Goal: Task Accomplishment & Management: Use online tool/utility

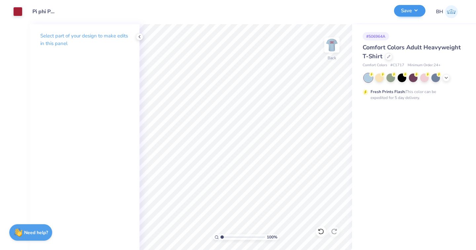
click at [410, 10] on button "Save" at bounding box center [409, 11] width 31 height 12
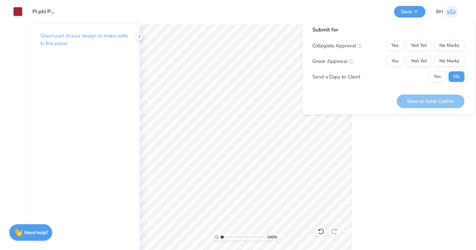
click at [396, 54] on div "Collegiate Approval Yes Not Yet No Marks Greek Approval Yes Not Yet No Marks Se…" at bounding box center [389, 61] width 152 height 42
click at [392, 58] on button "Yes" at bounding box center [395, 61] width 17 height 11
click at [441, 44] on button "No Marks" at bounding box center [450, 45] width 30 height 11
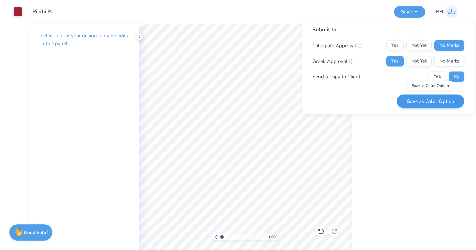
click at [407, 100] on button "Save as Color Option" at bounding box center [431, 101] width 68 height 14
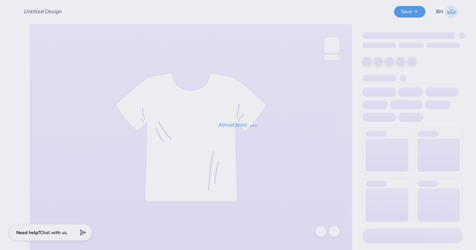
type input "Pi phi Philo 25"
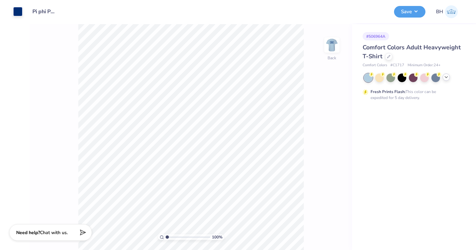
click at [448, 77] on icon at bounding box center [446, 76] width 5 height 5
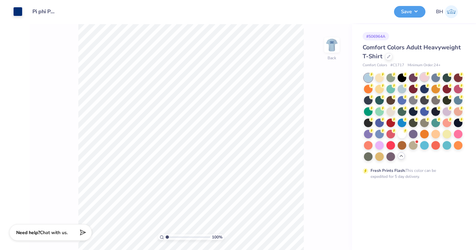
click at [426, 77] on div at bounding box center [424, 77] width 9 height 9
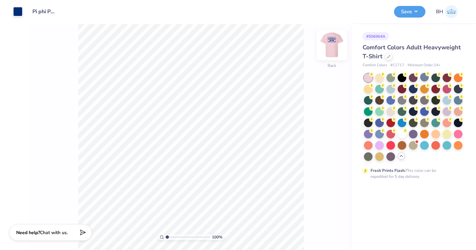
click at [339, 44] on img at bounding box center [332, 45] width 26 height 26
click at [339, 44] on img at bounding box center [331, 44] width 13 height 13
click at [20, 11] on div at bounding box center [17, 10] width 9 height 9
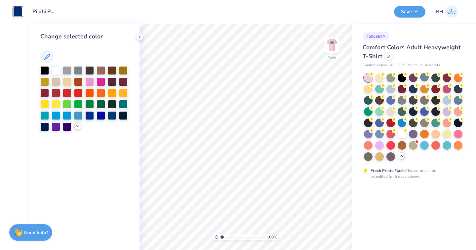
click at [78, 127] on icon at bounding box center [77, 125] width 5 height 5
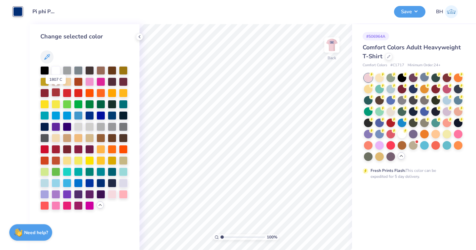
click at [56, 93] on div at bounding box center [56, 92] width 9 height 9
click at [49, 181] on div at bounding box center [44, 182] width 9 height 9
click at [56, 182] on div at bounding box center [56, 182] width 9 height 9
click at [125, 172] on div at bounding box center [123, 171] width 9 height 9
click at [61, 203] on div at bounding box center [84, 138] width 89 height 144
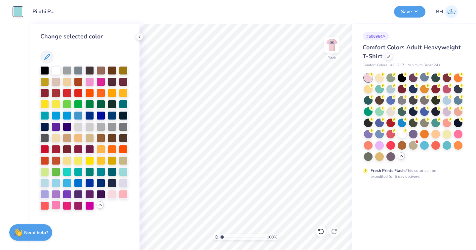
click at [57, 204] on div at bounding box center [56, 204] width 9 height 9
click at [67, 206] on div at bounding box center [67, 204] width 9 height 9
click at [78, 206] on div at bounding box center [78, 204] width 9 height 9
click at [115, 104] on div at bounding box center [112, 103] width 9 height 9
click at [90, 103] on div at bounding box center [89, 103] width 9 height 9
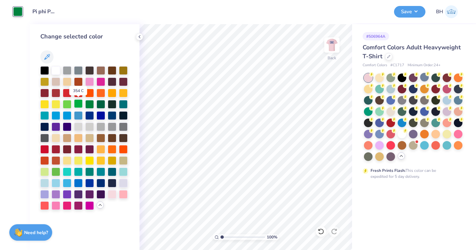
click at [75, 102] on div at bounding box center [78, 103] width 9 height 9
click at [89, 83] on div at bounding box center [89, 81] width 9 height 9
click at [100, 84] on div at bounding box center [101, 81] width 9 height 9
click at [79, 94] on div at bounding box center [78, 92] width 9 height 9
click at [336, 44] on img at bounding box center [332, 45] width 26 height 26
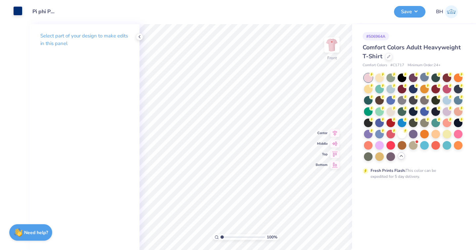
click at [19, 13] on div at bounding box center [17, 10] width 9 height 9
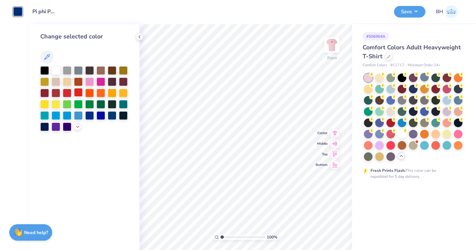
click at [79, 93] on div at bounding box center [78, 92] width 9 height 9
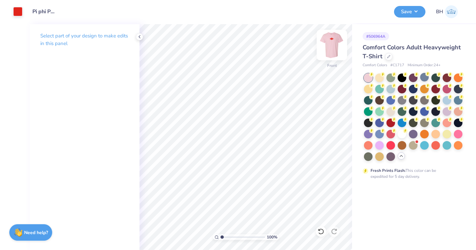
click at [333, 48] on img at bounding box center [332, 45] width 26 height 26
click at [367, 90] on div at bounding box center [368, 88] width 9 height 9
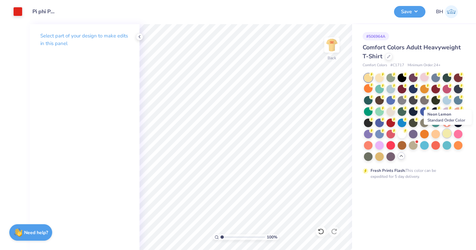
click at [449, 137] on div at bounding box center [447, 133] width 9 height 9
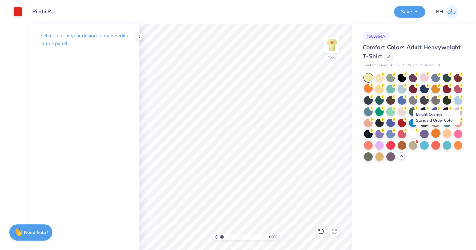
click at [438, 134] on div at bounding box center [436, 133] width 9 height 9
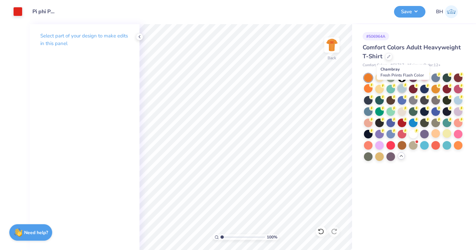
click at [403, 89] on div at bounding box center [402, 88] width 9 height 9
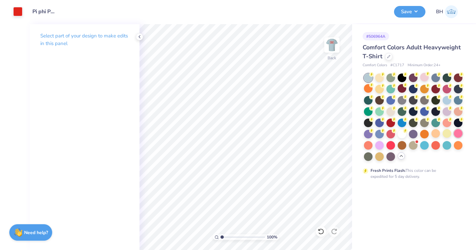
click at [459, 133] on div at bounding box center [458, 133] width 9 height 9
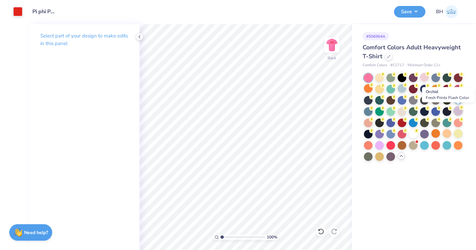
click at [458, 112] on div at bounding box center [458, 110] width 9 height 9
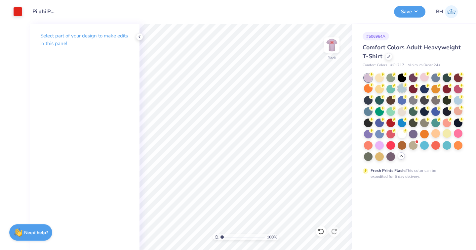
click at [400, 90] on div at bounding box center [402, 88] width 9 height 9
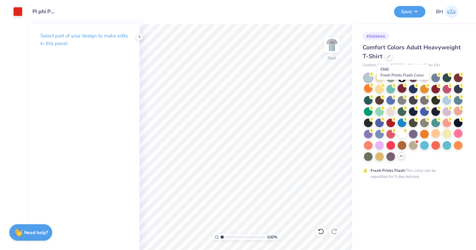
click at [402, 90] on div at bounding box center [402, 88] width 9 height 9
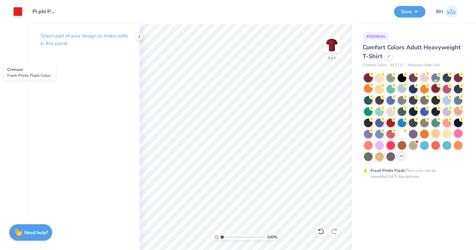
click at [438, 92] on div at bounding box center [436, 88] width 9 height 9
click at [458, 81] on div at bounding box center [458, 77] width 9 height 9
click at [391, 125] on div at bounding box center [391, 122] width 9 height 9
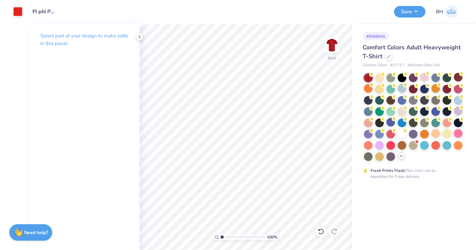
click at [11, 14] on div "Art colors" at bounding box center [11, 11] width 22 height 23
click at [18, 13] on div at bounding box center [17, 10] width 9 height 9
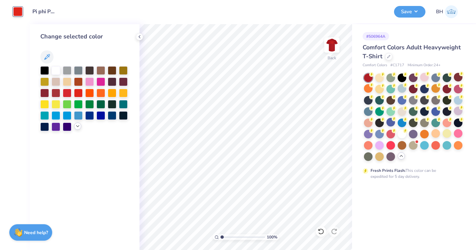
click at [79, 127] on icon at bounding box center [77, 125] width 5 height 5
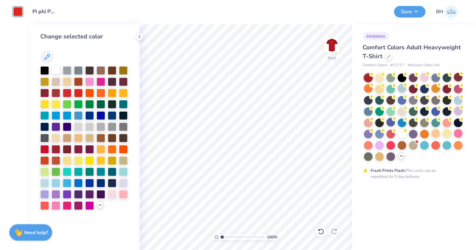
click at [58, 70] on div at bounding box center [56, 69] width 9 height 9
click at [116, 198] on div at bounding box center [112, 193] width 9 height 9
click at [330, 49] on img at bounding box center [332, 45] width 26 height 26
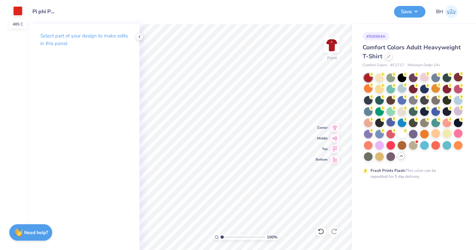
click at [19, 13] on div at bounding box center [17, 10] width 9 height 9
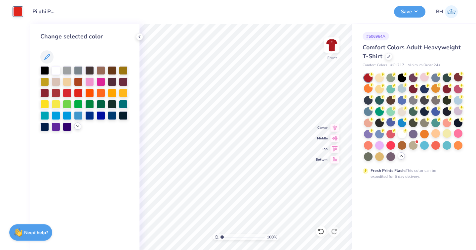
click at [79, 125] on icon at bounding box center [77, 125] width 5 height 5
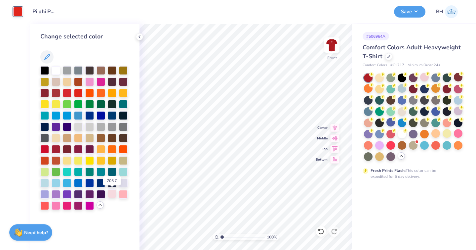
click at [112, 194] on div at bounding box center [112, 193] width 9 height 9
click at [124, 194] on div at bounding box center [123, 193] width 9 height 9
click at [116, 194] on div at bounding box center [112, 193] width 9 height 9
click at [331, 46] on img at bounding box center [332, 45] width 26 height 26
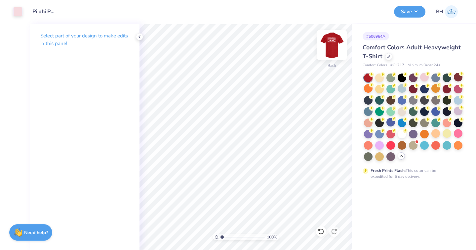
click at [331, 47] on img at bounding box center [332, 45] width 26 height 26
click at [331, 47] on img at bounding box center [331, 44] width 13 height 13
click at [332, 47] on img at bounding box center [332, 45] width 26 height 26
click at [407, 16] on button "Save" at bounding box center [409, 11] width 31 height 12
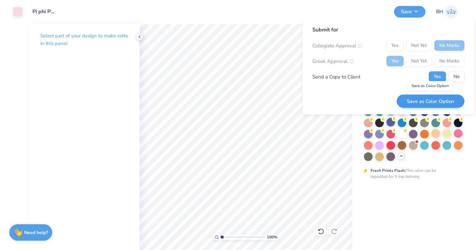
click at [428, 102] on button "Save as Color Option" at bounding box center [431, 101] width 68 height 14
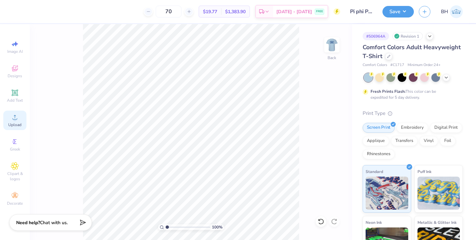
click at [19, 121] on div "Upload" at bounding box center [14, 121] width 23 height 20
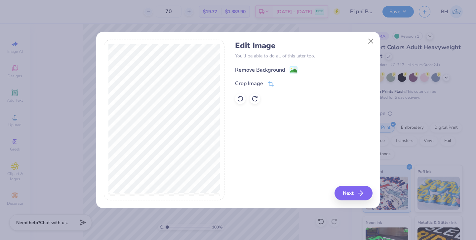
click at [289, 67] on div "Remove Background" at bounding box center [266, 70] width 63 height 8
click at [350, 193] on button "Next" at bounding box center [355, 193] width 38 height 15
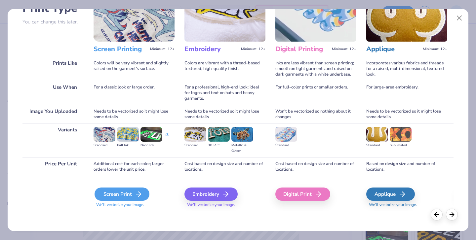
scroll to position [56, 0]
click at [125, 191] on div "Screen Print" at bounding box center [122, 194] width 55 height 13
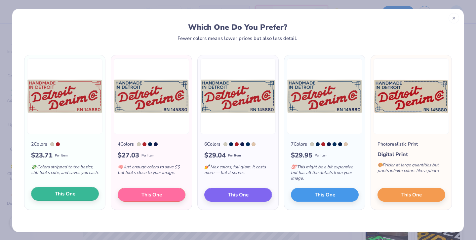
click at [73, 194] on span "This One" at bounding box center [65, 195] width 21 height 8
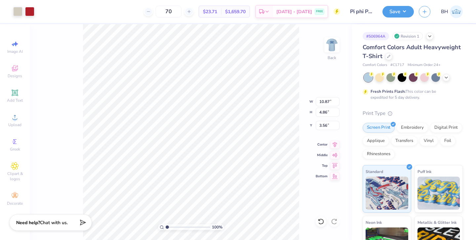
type input "3.51"
type input "7.35"
type input "3.28"
type input "3.00"
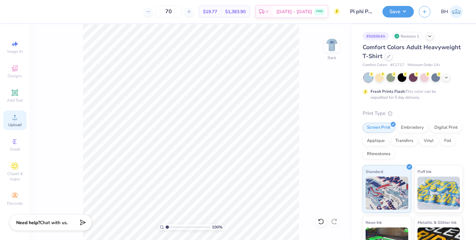
click at [18, 119] on icon at bounding box center [15, 117] width 8 height 8
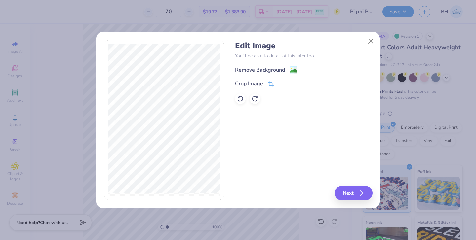
click at [295, 67] on image at bounding box center [293, 70] width 7 height 7
click at [343, 198] on button "Next" at bounding box center [355, 193] width 38 height 15
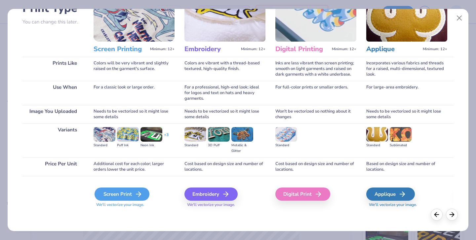
click at [137, 191] on div "Screen Print" at bounding box center [122, 194] width 55 height 13
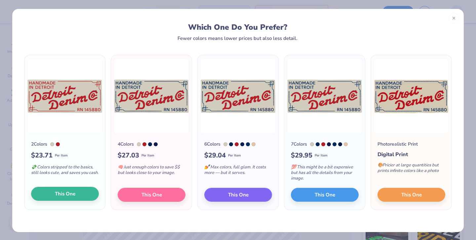
click at [78, 193] on button "This One" at bounding box center [65, 194] width 68 height 14
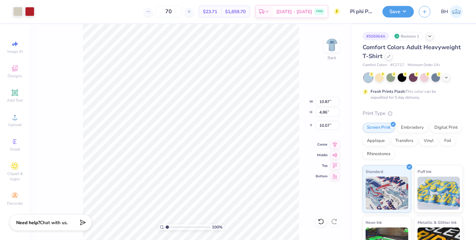
type input "3.37"
type input "4.30"
type input "1.81"
type input "3.00"
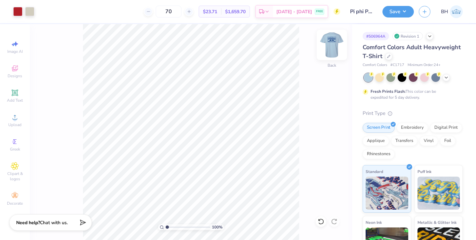
click at [331, 44] on img at bounding box center [332, 45] width 26 height 26
click at [334, 43] on img at bounding box center [332, 45] width 26 height 26
click at [335, 42] on img at bounding box center [332, 45] width 26 height 26
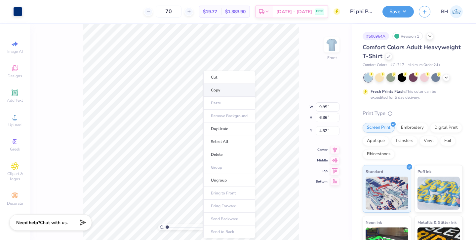
click at [216, 89] on li "Copy" at bounding box center [229, 90] width 52 height 13
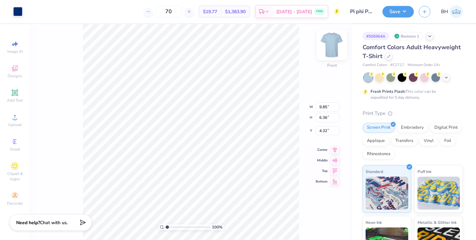
click at [329, 48] on img at bounding box center [332, 45] width 26 height 26
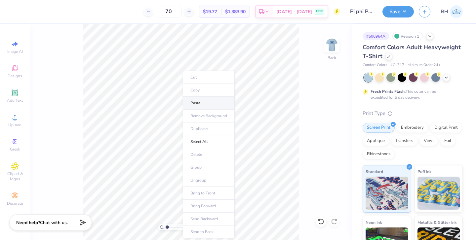
click at [193, 101] on li "Paste" at bounding box center [209, 103] width 52 height 13
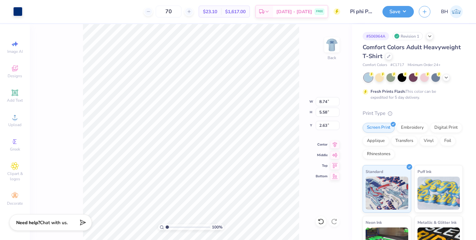
type input "3.00"
type input "7.13"
type input "4.55"
type input "2.30"
type input "3.00"
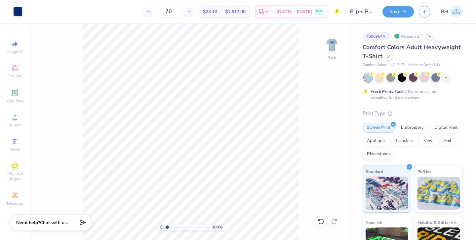
click at [427, 79] on div at bounding box center [424, 77] width 9 height 9
click at [20, 11] on div at bounding box center [17, 10] width 9 height 9
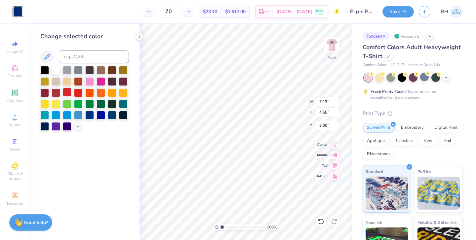
click at [71, 95] on div at bounding box center [67, 92] width 9 height 9
click at [57, 96] on div at bounding box center [56, 92] width 9 height 9
click at [81, 129] on div at bounding box center [84, 98] width 89 height 65
click at [78, 127] on icon at bounding box center [77, 125] width 5 height 5
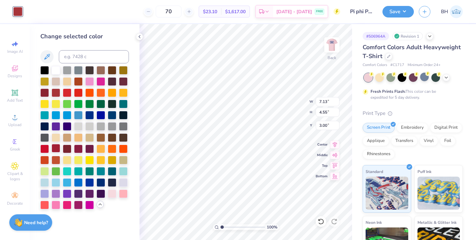
click at [57, 150] on div at bounding box center [56, 148] width 9 height 9
click at [114, 193] on div at bounding box center [112, 193] width 9 height 9
click at [126, 196] on div at bounding box center [123, 193] width 9 height 9
click at [115, 194] on div at bounding box center [112, 193] width 9 height 9
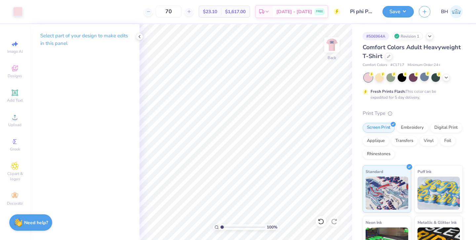
click at [447, 81] on div at bounding box center [413, 77] width 99 height 9
click at [447, 80] on div at bounding box center [446, 76] width 7 height 7
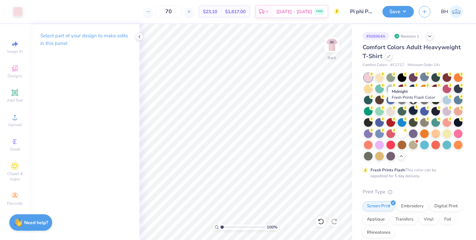
click at [410, 112] on div at bounding box center [413, 110] width 9 height 9
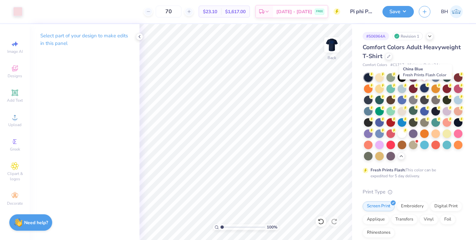
click at [421, 89] on div at bounding box center [424, 88] width 9 height 9
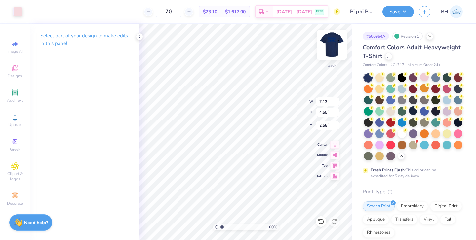
type input "3.00"
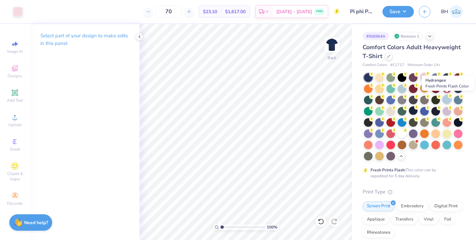
click at [447, 100] on div at bounding box center [447, 99] width 9 height 9
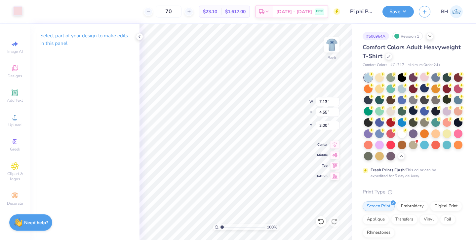
click at [21, 13] on div at bounding box center [17, 10] width 9 height 9
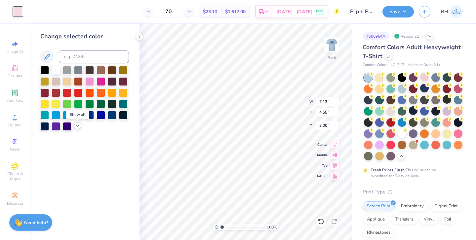
click at [78, 125] on icon at bounding box center [77, 125] width 5 height 5
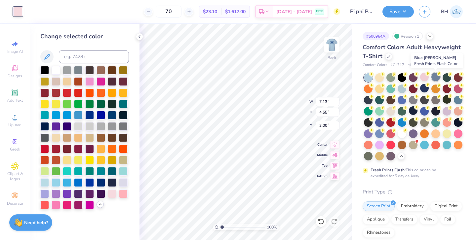
click at [436, 79] on div at bounding box center [436, 77] width 9 height 9
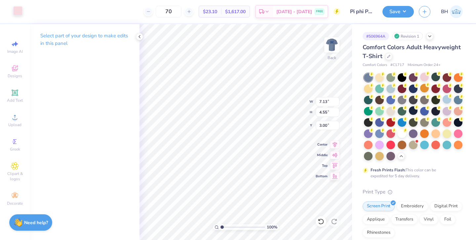
click at [20, 10] on div at bounding box center [17, 10] width 9 height 9
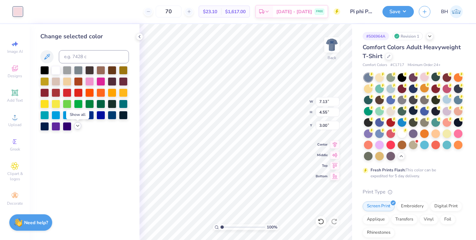
click at [78, 126] on icon at bounding box center [77, 125] width 5 height 5
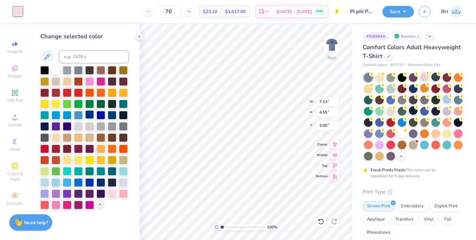
click at [91, 118] on div at bounding box center [89, 114] width 9 height 9
click at [90, 182] on div at bounding box center [89, 182] width 9 height 9
click at [82, 184] on div at bounding box center [78, 182] width 9 height 9
click at [102, 184] on div at bounding box center [101, 182] width 9 height 9
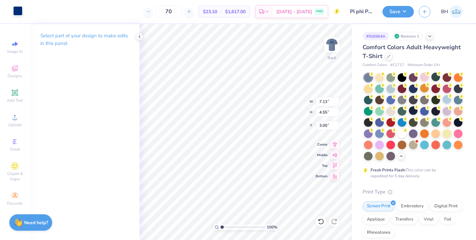
click at [20, 10] on div at bounding box center [17, 10] width 9 height 9
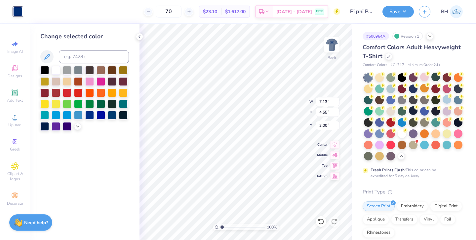
click at [75, 124] on div at bounding box center [84, 98] width 89 height 65
click at [79, 126] on icon at bounding box center [77, 125] width 5 height 5
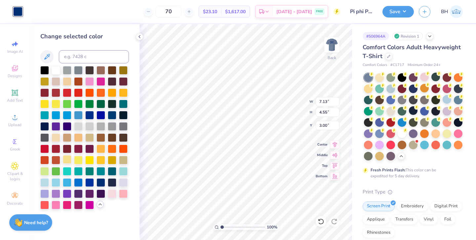
click at [68, 161] on div at bounding box center [67, 159] width 9 height 9
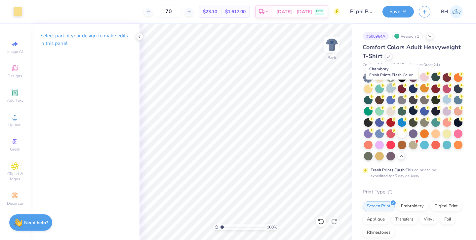
click at [391, 92] on div at bounding box center [391, 88] width 9 height 9
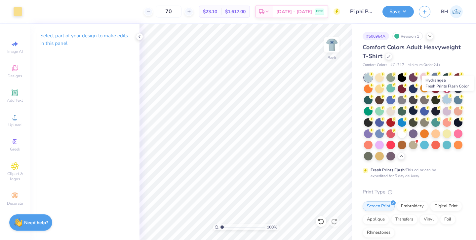
click at [447, 100] on div at bounding box center [447, 99] width 9 height 9
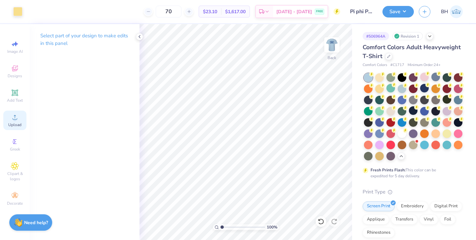
click at [19, 117] on div "Upload" at bounding box center [14, 121] width 23 height 20
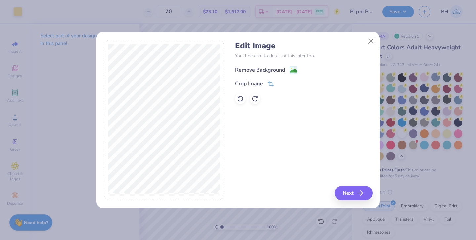
click at [294, 68] on image at bounding box center [293, 70] width 7 height 7
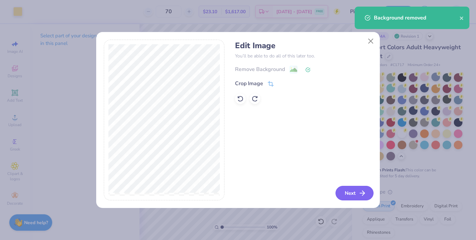
click at [346, 201] on button "Next" at bounding box center [355, 193] width 38 height 15
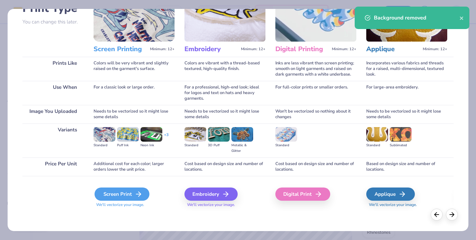
click at [137, 198] on icon at bounding box center [139, 195] width 8 height 8
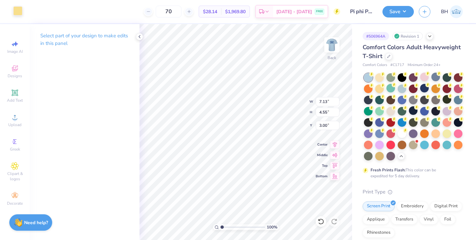
click at [16, 11] on div at bounding box center [17, 10] width 9 height 9
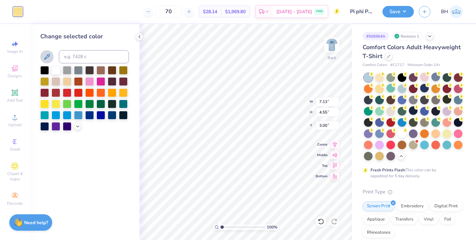
click at [48, 59] on icon at bounding box center [47, 57] width 8 height 8
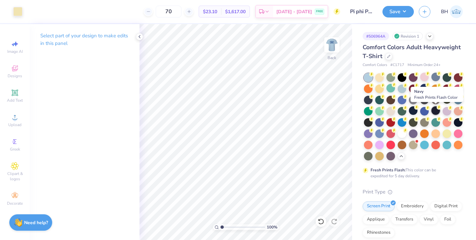
click at [435, 112] on div at bounding box center [436, 110] width 9 height 9
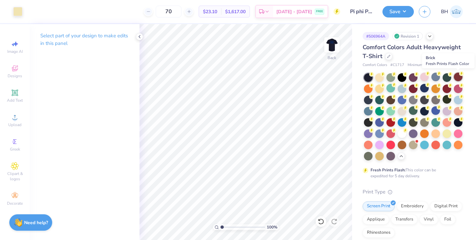
click at [458, 78] on div at bounding box center [458, 77] width 9 height 9
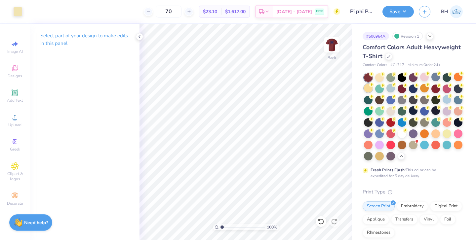
click at [370, 91] on div at bounding box center [368, 88] width 9 height 9
click at [379, 91] on div at bounding box center [379, 88] width 9 height 9
click at [413, 90] on div at bounding box center [413, 88] width 9 height 9
click at [426, 80] on div at bounding box center [424, 77] width 9 height 9
click at [449, 102] on div at bounding box center [447, 99] width 9 height 9
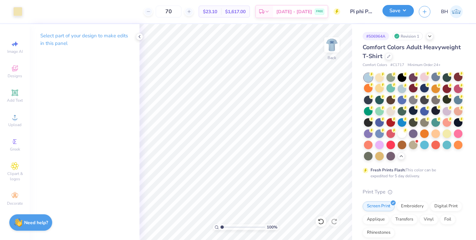
click at [403, 10] on button "Save" at bounding box center [398, 11] width 31 height 12
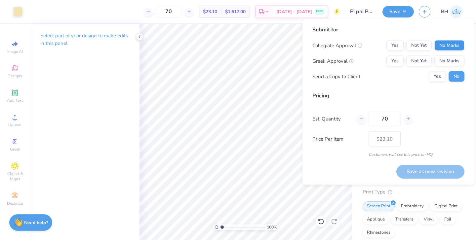
click at [445, 49] on button "No Marks" at bounding box center [450, 45] width 30 height 11
click at [400, 59] on button "Yes" at bounding box center [395, 61] width 17 height 11
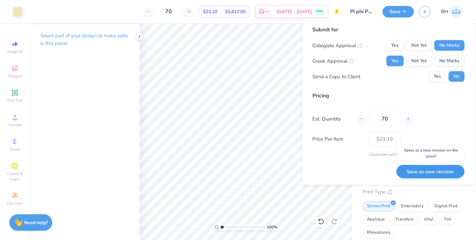
click at [425, 174] on button "Save as new revision" at bounding box center [431, 172] width 68 height 14
type input "$23.10"
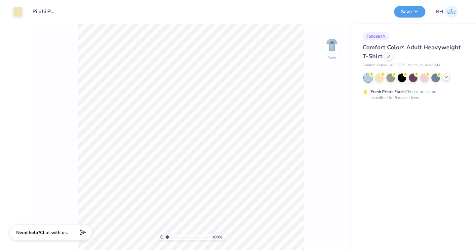
click at [448, 78] on icon at bounding box center [446, 76] width 5 height 5
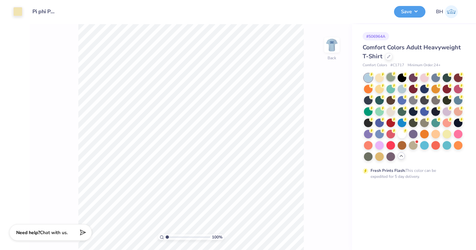
click at [392, 81] on div at bounding box center [391, 77] width 9 height 9
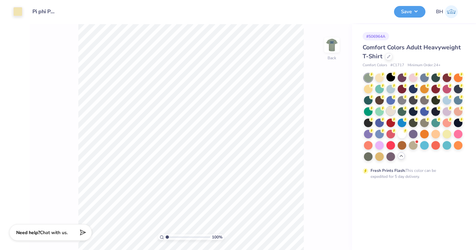
click at [395, 112] on div at bounding box center [391, 110] width 9 height 9
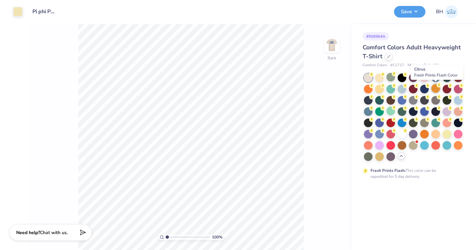
click at [435, 91] on div at bounding box center [436, 88] width 9 height 9
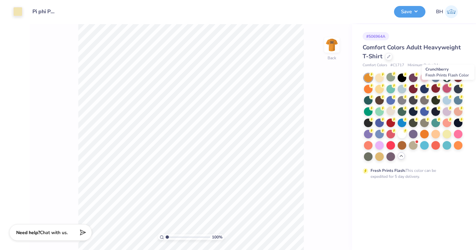
click at [447, 89] on div at bounding box center [447, 88] width 9 height 9
click at [449, 90] on div at bounding box center [447, 88] width 9 height 9
click at [416, 90] on div at bounding box center [413, 88] width 9 height 9
click at [392, 124] on div at bounding box center [391, 122] width 9 height 9
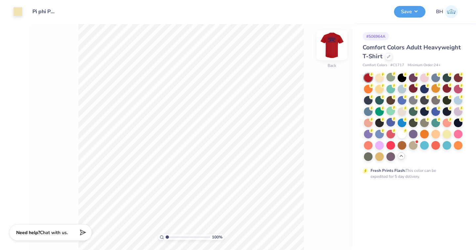
click at [337, 44] on img at bounding box center [332, 45] width 26 height 26
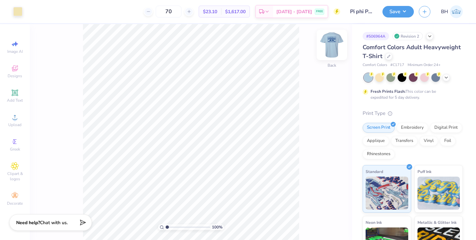
click at [334, 46] on img at bounding box center [332, 45] width 26 height 26
click at [401, 13] on button "Save" at bounding box center [398, 11] width 31 height 12
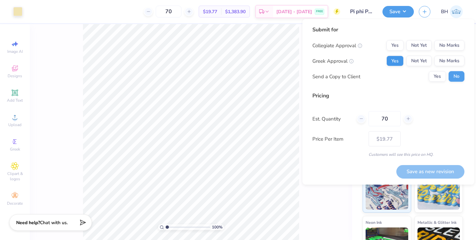
click at [398, 61] on button "Yes" at bounding box center [395, 61] width 17 height 11
click at [446, 45] on button "No Marks" at bounding box center [450, 45] width 30 height 11
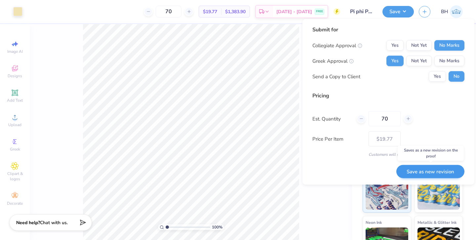
click at [423, 172] on button "Save as new revision" at bounding box center [431, 172] width 68 height 14
type input "$19.77"
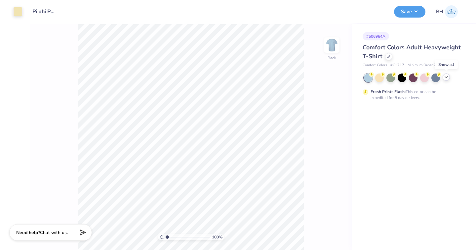
click at [448, 76] on icon at bounding box center [446, 76] width 5 height 5
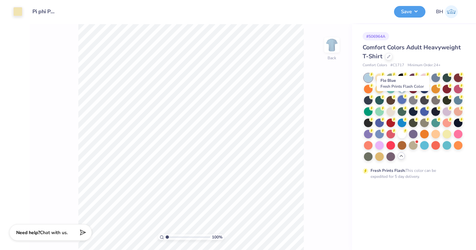
click at [401, 102] on div at bounding box center [402, 99] width 9 height 9
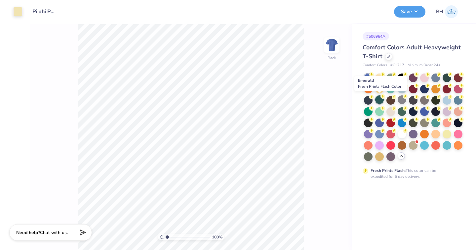
click at [379, 102] on div at bounding box center [379, 99] width 9 height 9
click at [382, 121] on div at bounding box center [379, 122] width 9 height 9
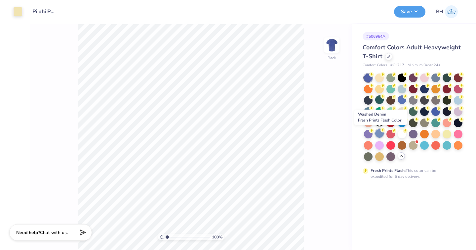
click at [381, 134] on div at bounding box center [379, 133] width 9 height 9
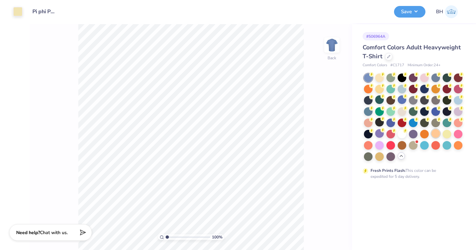
click at [437, 136] on div at bounding box center [436, 133] width 9 height 9
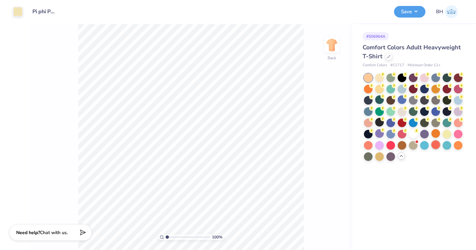
click at [435, 145] on div at bounding box center [436, 144] width 9 height 9
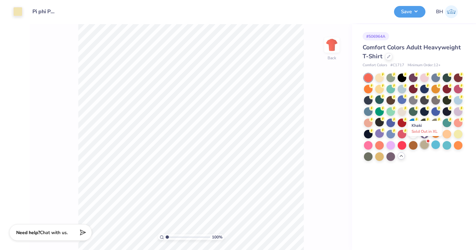
click at [423, 146] on div at bounding box center [424, 144] width 9 height 9
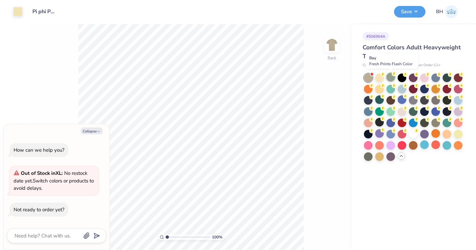
click at [393, 79] on div at bounding box center [391, 77] width 9 height 9
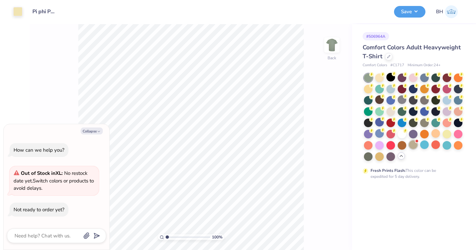
click at [413, 146] on div at bounding box center [413, 144] width 9 height 9
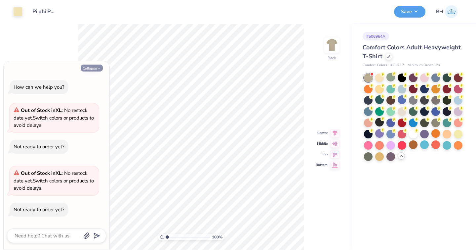
click at [94, 71] on button "Collapse" at bounding box center [92, 67] width 22 height 7
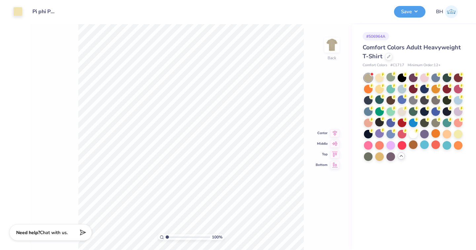
type textarea "x"
click at [414, 111] on div at bounding box center [413, 110] width 9 height 9
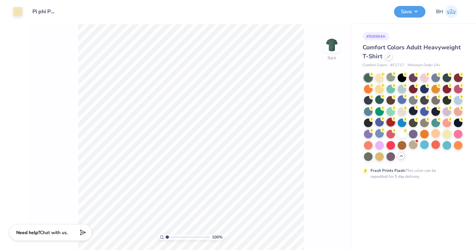
click at [390, 126] on div at bounding box center [391, 122] width 9 height 9
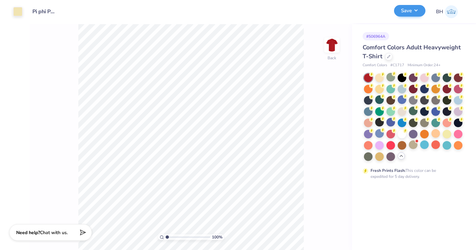
click at [411, 12] on button "Save" at bounding box center [409, 11] width 31 height 12
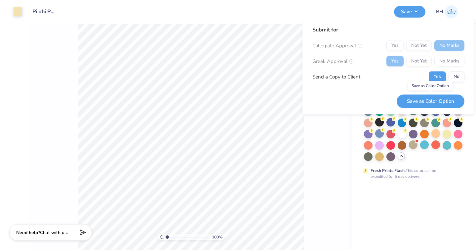
click at [427, 100] on button "Save as Color Option" at bounding box center [431, 101] width 68 height 14
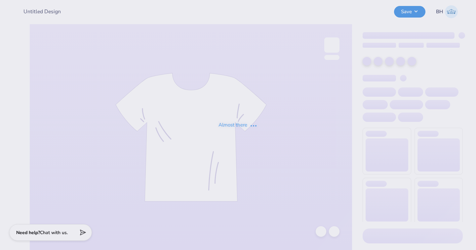
type input "Pi phi Philo 25"
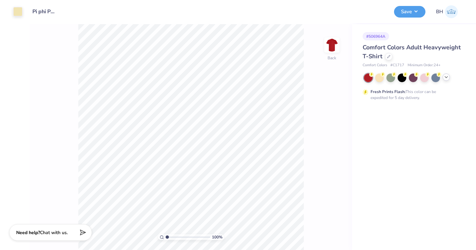
click at [446, 77] on icon at bounding box center [446, 76] width 5 height 5
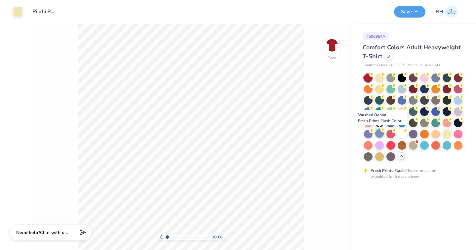
click at [382, 135] on div at bounding box center [379, 133] width 9 height 9
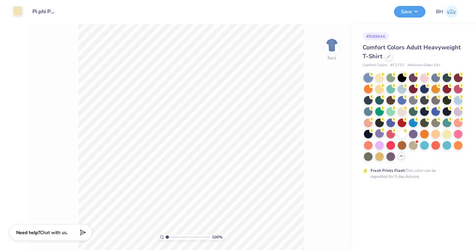
click at [21, 14] on div at bounding box center [17, 10] width 9 height 9
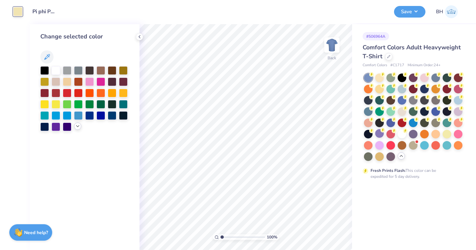
click at [78, 127] on icon at bounding box center [77, 125] width 5 height 5
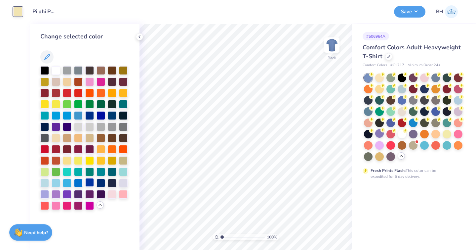
click at [94, 184] on div at bounding box center [89, 182] width 9 height 9
click at [102, 184] on div at bounding box center [101, 182] width 9 height 9
click at [457, 101] on div at bounding box center [458, 99] width 9 height 9
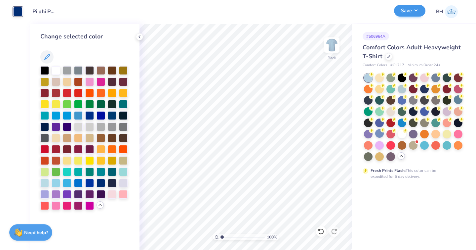
click at [413, 13] on button "Save" at bounding box center [409, 11] width 31 height 12
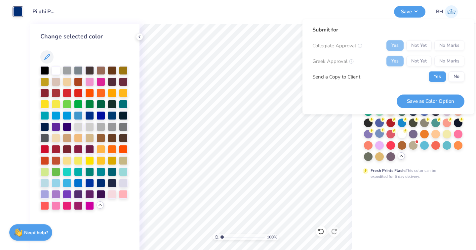
click at [448, 45] on div "Yes Not Yet No Marks" at bounding box center [426, 45] width 78 height 11
click at [435, 100] on button "Save as Color Option" at bounding box center [431, 101] width 68 height 14
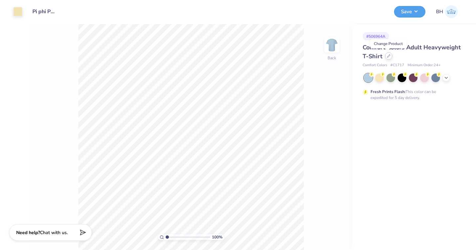
click at [389, 57] on icon at bounding box center [388, 55] width 3 height 3
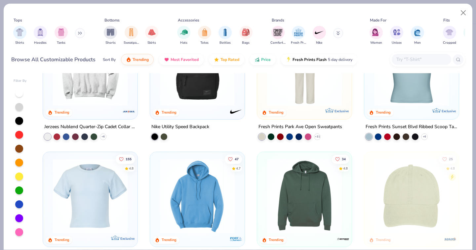
scroll to position [717, 0]
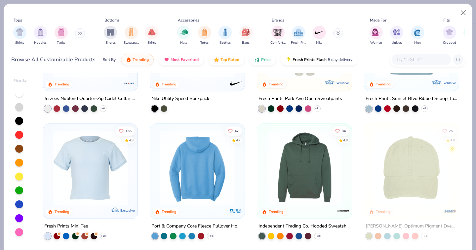
click at [185, 155] on div at bounding box center [197, 167] width 244 height 75
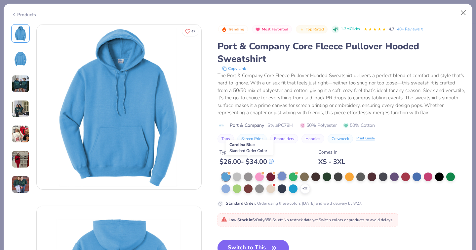
click at [278, 172] on div at bounding box center [282, 176] width 9 height 9
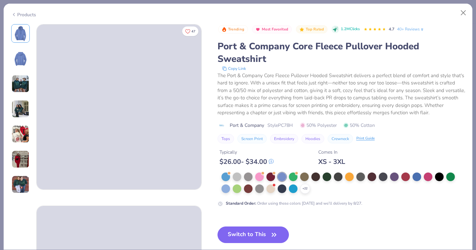
click at [26, 89] on img at bounding box center [21, 84] width 18 height 18
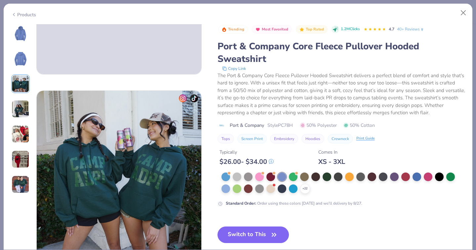
click at [24, 107] on img at bounding box center [21, 109] width 18 height 18
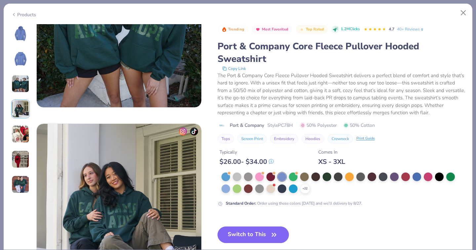
click at [25, 130] on img at bounding box center [21, 134] width 18 height 18
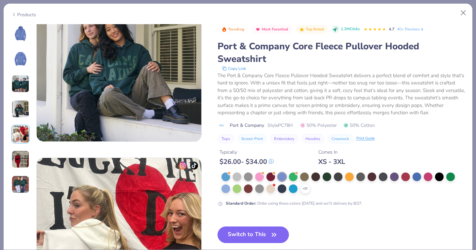
scroll to position [593, 0]
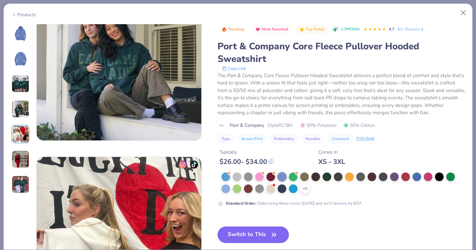
click at [24, 156] on img at bounding box center [21, 159] width 18 height 18
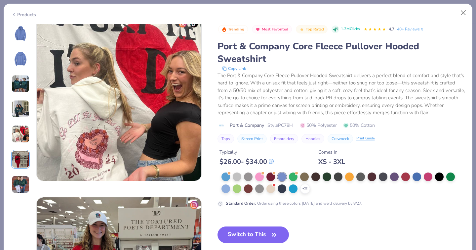
scroll to position [741, 0]
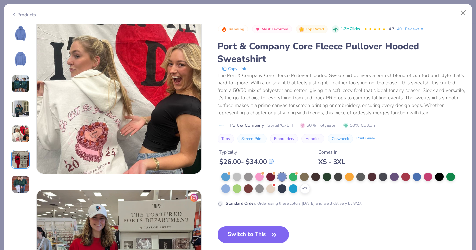
click at [22, 178] on img at bounding box center [21, 184] width 18 height 18
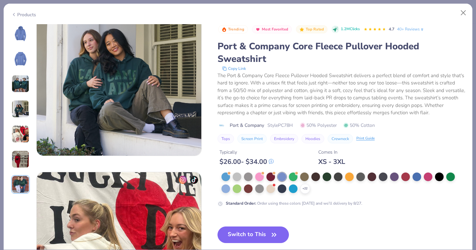
scroll to position [561, 0]
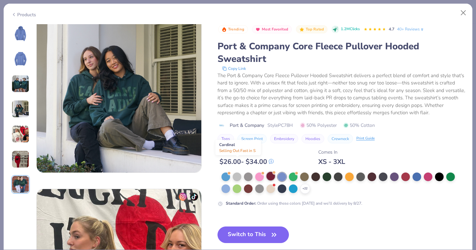
click at [267, 172] on div at bounding box center [271, 176] width 9 height 9
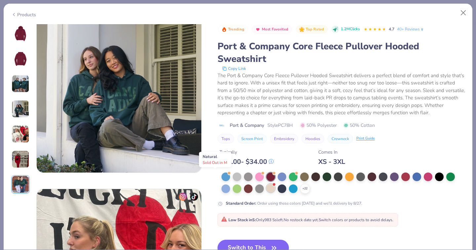
click at [267, 184] on div at bounding box center [271, 188] width 9 height 9
click at [278, 184] on div at bounding box center [282, 188] width 9 height 9
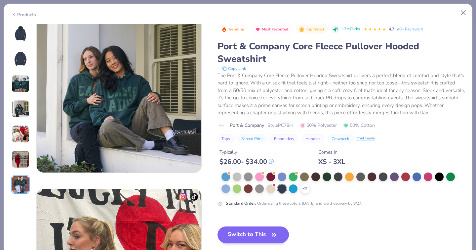
click at [218, 226] on button "Switch to This" at bounding box center [254, 234] width 72 height 17
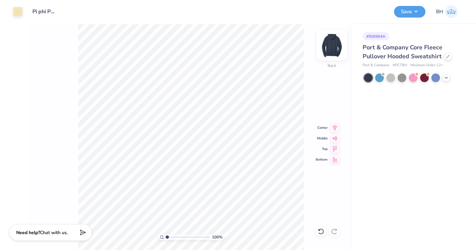
click at [329, 45] on img at bounding box center [332, 45] width 26 height 26
click at [449, 56] on div at bounding box center [448, 55] width 7 height 7
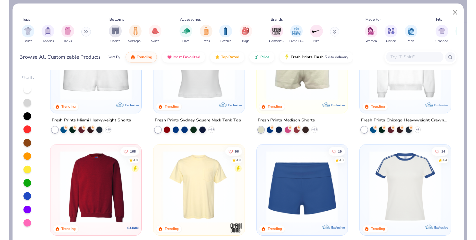
scroll to position [461, 0]
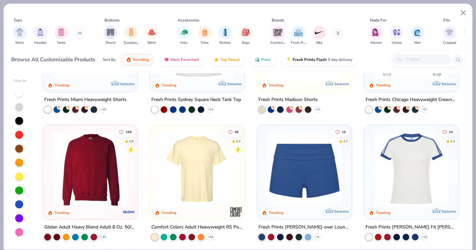
click at [111, 160] on img at bounding box center [90, 168] width 81 height 75
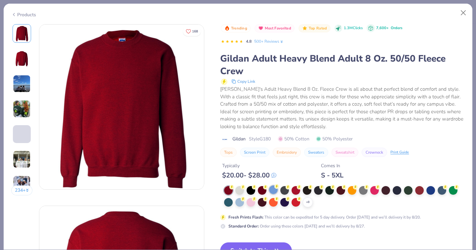
click at [269, 185] on div at bounding box center [273, 189] width 9 height 9
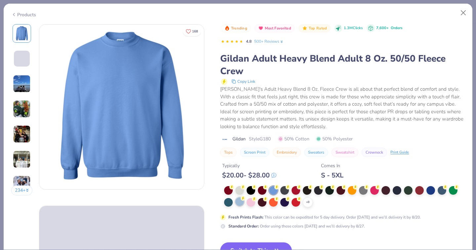
click at [244, 197] on div at bounding box center [239, 201] width 9 height 9
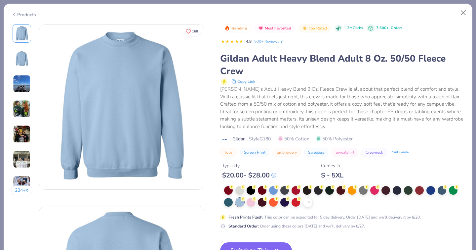
click at [220, 242] on button "Switch to This" at bounding box center [256, 250] width 72 height 17
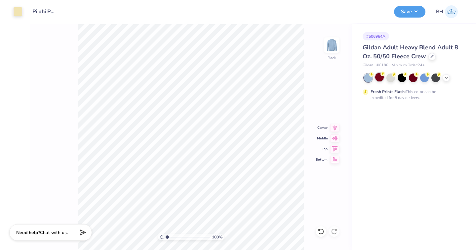
click at [378, 79] on div at bounding box center [379, 77] width 9 height 9
click at [401, 78] on div at bounding box center [402, 77] width 9 height 9
click at [445, 76] on icon at bounding box center [446, 76] width 5 height 5
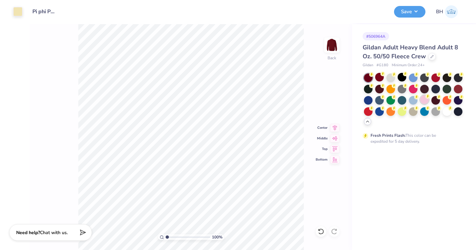
click at [423, 100] on div at bounding box center [424, 99] width 9 height 9
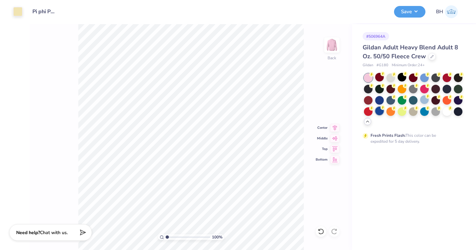
click at [380, 113] on div at bounding box center [379, 110] width 9 height 9
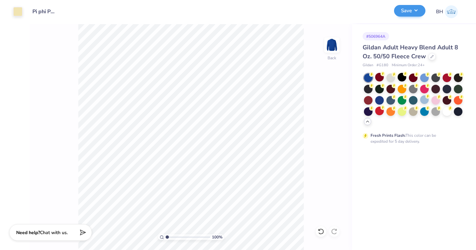
click at [408, 12] on button "Save" at bounding box center [409, 11] width 31 height 12
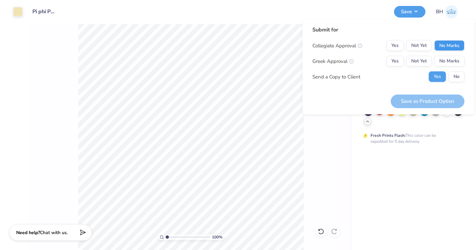
click at [446, 47] on button "No Marks" at bounding box center [450, 45] width 30 height 11
click at [402, 58] on button "Yes" at bounding box center [395, 61] width 17 height 11
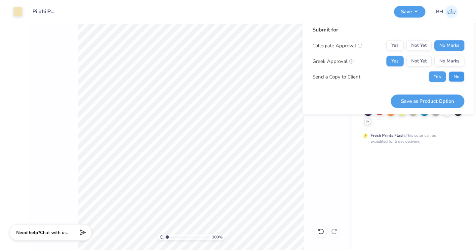
click at [454, 79] on button "No" at bounding box center [457, 76] width 16 height 11
click at [345, 125] on div "100 % Back" at bounding box center [191, 137] width 322 height 226
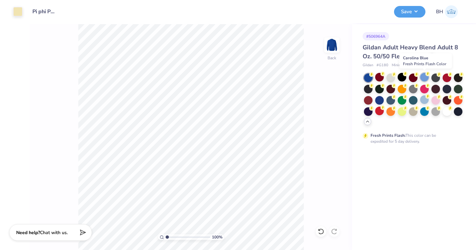
click at [424, 79] on div at bounding box center [424, 77] width 9 height 9
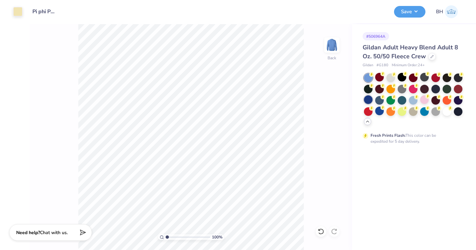
click at [372, 99] on div at bounding box center [368, 99] width 9 height 9
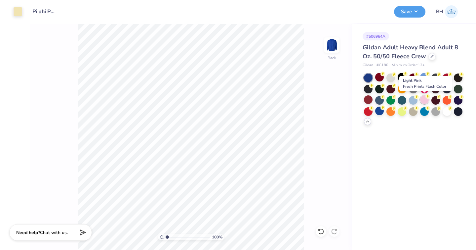
click at [426, 101] on div at bounding box center [424, 99] width 9 height 9
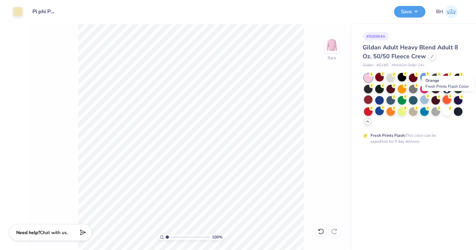
click at [448, 100] on div at bounding box center [447, 99] width 9 height 9
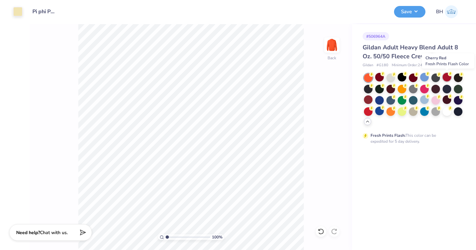
click at [450, 77] on div at bounding box center [447, 77] width 9 height 9
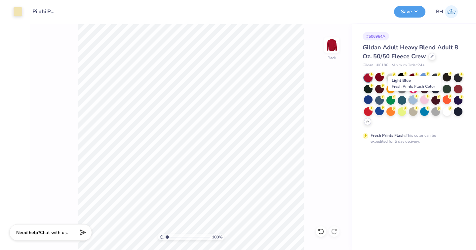
click at [414, 100] on div at bounding box center [413, 99] width 9 height 9
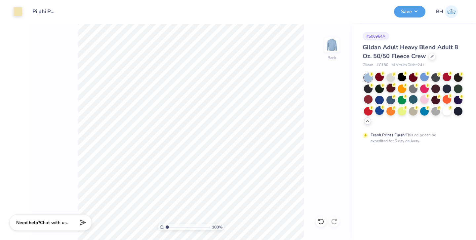
click at [390, 91] on div at bounding box center [391, 88] width 9 height 9
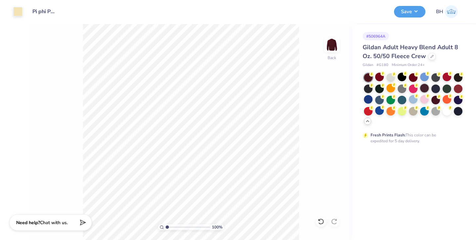
click at [425, 90] on div at bounding box center [424, 88] width 9 height 9
click at [394, 79] on div at bounding box center [391, 77] width 9 height 9
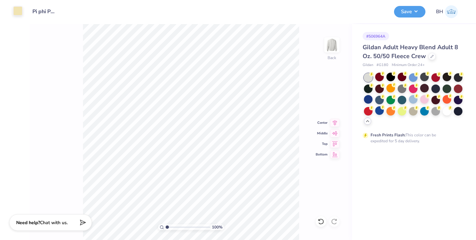
click at [19, 10] on div at bounding box center [17, 10] width 9 height 9
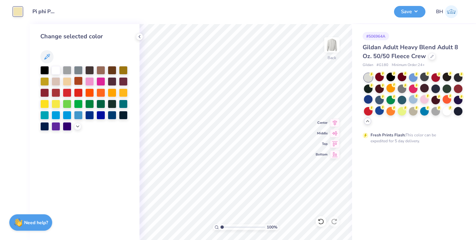
click at [79, 82] on div at bounding box center [78, 81] width 9 height 9
click at [46, 95] on div at bounding box center [44, 92] width 9 height 9
click at [92, 115] on div at bounding box center [89, 114] width 9 height 9
click at [80, 117] on div at bounding box center [78, 114] width 9 height 9
click at [99, 116] on div at bounding box center [101, 114] width 9 height 9
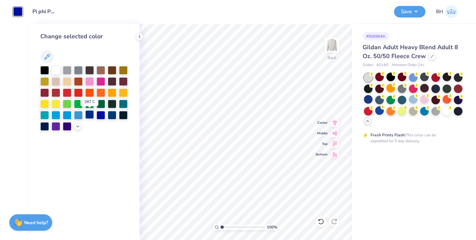
click at [88, 116] on div at bounding box center [89, 114] width 9 height 9
click at [78, 129] on icon at bounding box center [77, 125] width 5 height 5
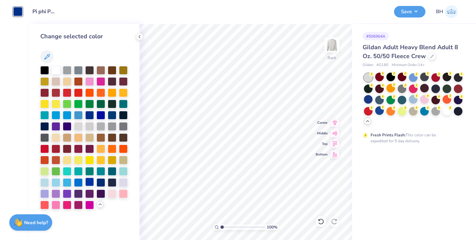
click at [91, 181] on div at bounding box center [89, 182] width 9 height 9
click at [96, 182] on div at bounding box center [84, 138] width 89 height 144
click at [97, 182] on div at bounding box center [101, 182] width 9 height 9
click at [100, 182] on div at bounding box center [101, 182] width 9 height 9
click at [416, 112] on div at bounding box center [413, 110] width 9 height 9
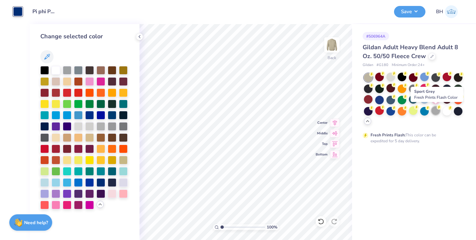
click at [437, 113] on div at bounding box center [436, 110] width 9 height 9
click at [431, 57] on icon at bounding box center [432, 55] width 3 height 3
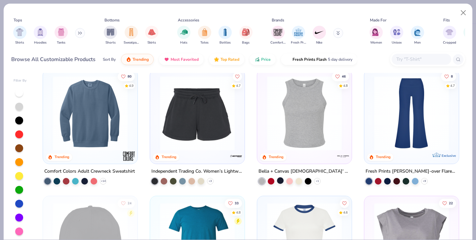
scroll to position [1277, 0]
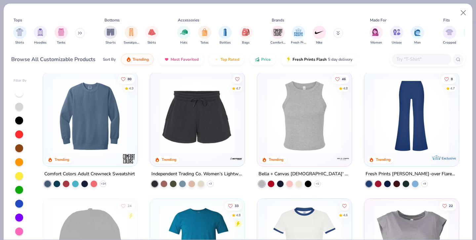
click at [113, 125] on img at bounding box center [90, 115] width 81 height 75
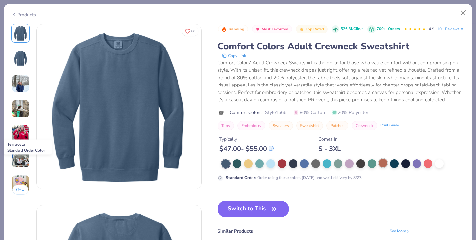
click at [379, 165] on div at bounding box center [383, 163] width 9 height 9
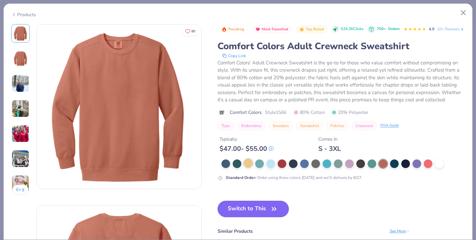
click at [244, 164] on div at bounding box center [248, 163] width 9 height 9
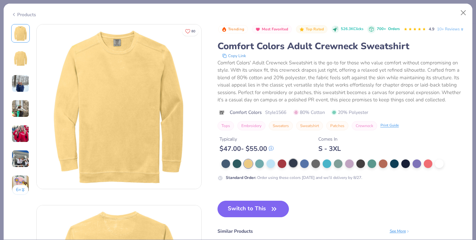
click at [289, 164] on div at bounding box center [293, 163] width 9 height 9
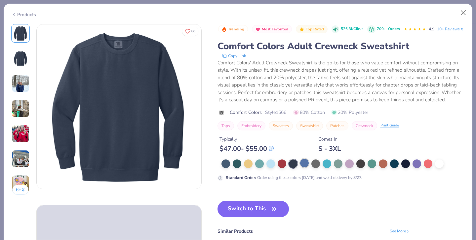
click at [300, 165] on div at bounding box center [304, 163] width 9 height 9
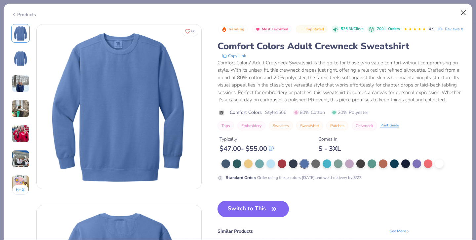
click at [463, 15] on button "Close" at bounding box center [463, 13] width 13 height 13
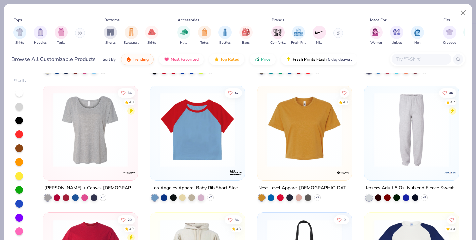
scroll to position [2282, 0]
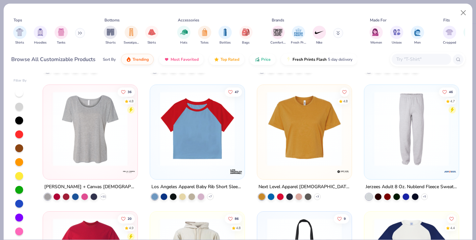
click at [196, 153] on img at bounding box center [197, 128] width 81 height 75
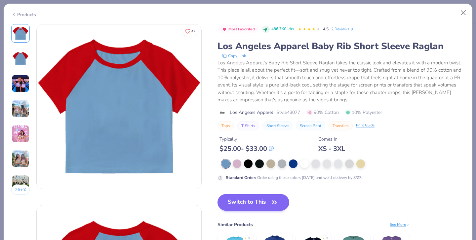
click at [218, 198] on button "Switch to This" at bounding box center [254, 202] width 72 height 17
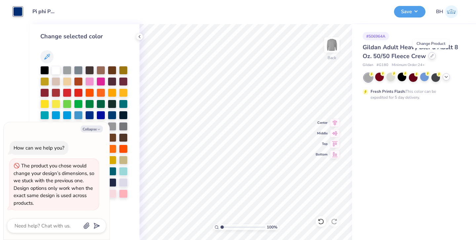
click at [430, 58] on div at bounding box center [432, 55] width 7 height 7
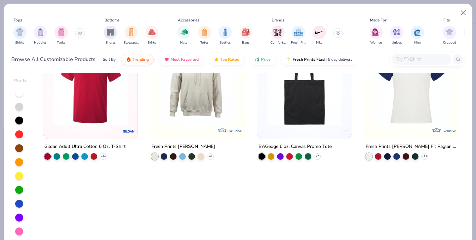
scroll to position [2223, 0]
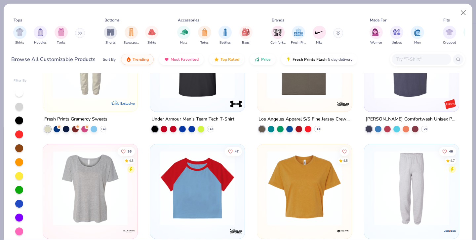
click at [198, 169] on img at bounding box center [197, 188] width 81 height 75
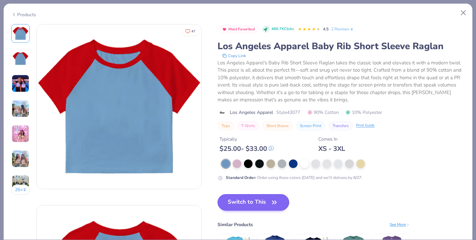
click at [270, 198] on icon "button" at bounding box center [274, 202] width 9 height 9
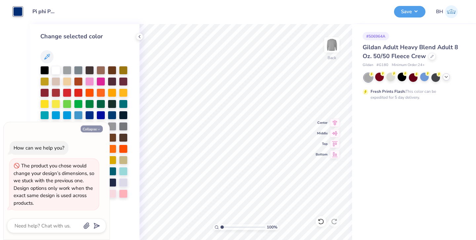
click at [98, 131] on icon "button" at bounding box center [99, 130] width 4 height 4
type textarea "x"
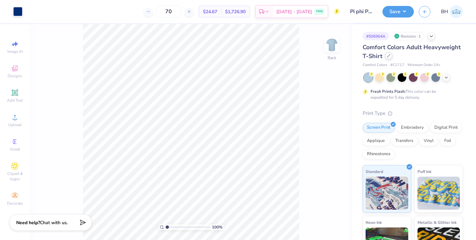
click at [388, 60] on div "Comfort Colors Adult Heavyweight T-Shirt" at bounding box center [413, 52] width 100 height 18
click at [391, 58] on div at bounding box center [388, 55] width 7 height 7
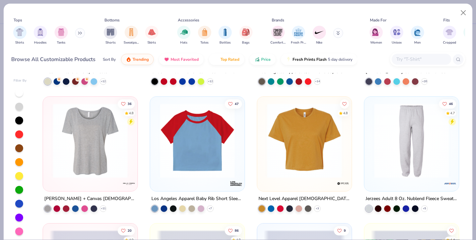
scroll to position [2296, 0]
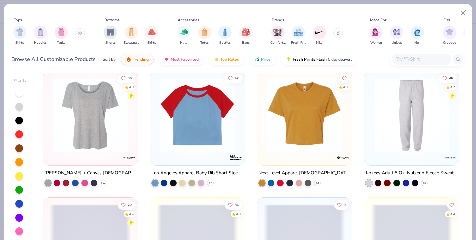
click at [208, 141] on img at bounding box center [197, 114] width 81 height 75
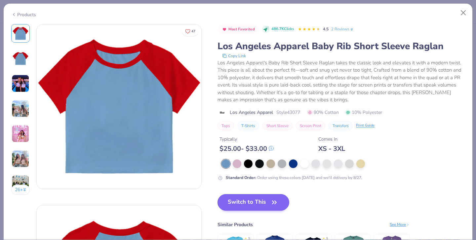
click at [220, 198] on button "Switch to This" at bounding box center [254, 202] width 72 height 17
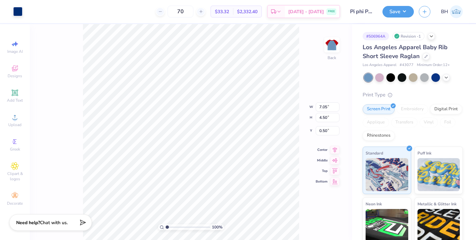
type input "2.12"
click at [17, 15] on div at bounding box center [17, 10] width 9 height 9
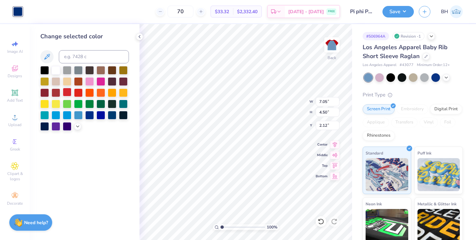
click at [71, 93] on div at bounding box center [67, 92] width 9 height 9
click at [77, 128] on icon at bounding box center [77, 125] width 5 height 5
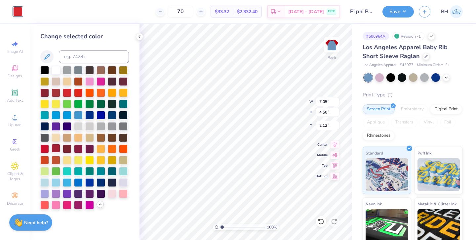
click at [55, 151] on div at bounding box center [56, 148] width 9 height 9
click at [40, 151] on div at bounding box center [44, 148] width 9 height 9
click at [42, 152] on div at bounding box center [44, 148] width 9 height 9
click at [55, 149] on div at bounding box center [56, 148] width 9 height 9
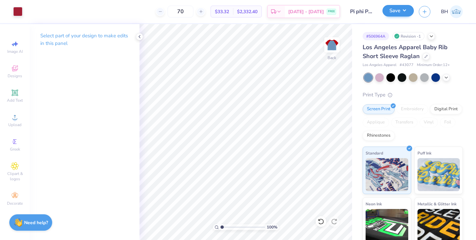
click at [402, 10] on button "Save" at bounding box center [398, 11] width 31 height 12
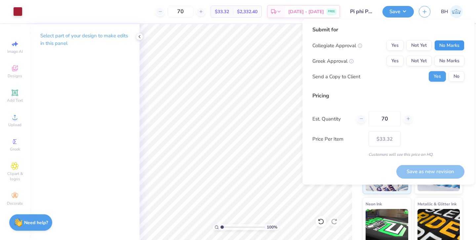
click at [450, 40] on div "Submit for Collegiate Approval Yes Not Yet No Marks Greek Approval Yes Not Yet …" at bounding box center [389, 56] width 152 height 61
click at [448, 42] on button "No Marks" at bounding box center [450, 45] width 30 height 11
click at [398, 61] on button "Yes" at bounding box center [395, 61] width 17 height 11
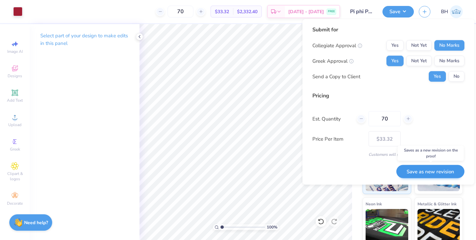
click at [419, 172] on button "Save as new revision" at bounding box center [431, 172] width 68 height 14
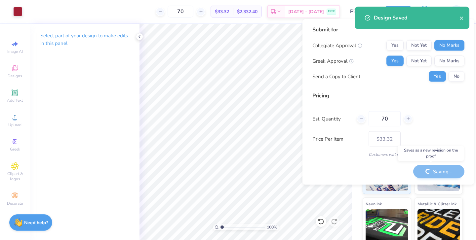
type input "– –"
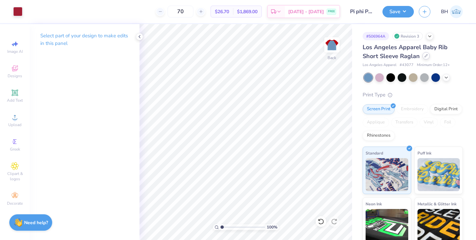
click at [425, 59] on div at bounding box center [426, 55] width 7 height 7
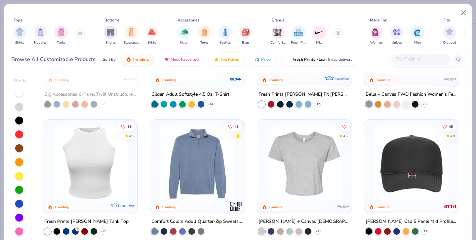
scroll to position [1487, 0]
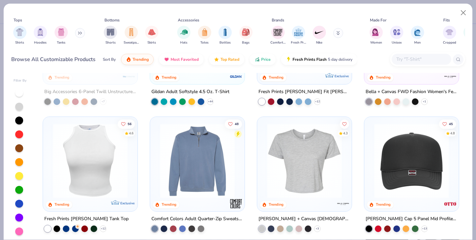
click at [397, 153] on img at bounding box center [411, 161] width 81 height 75
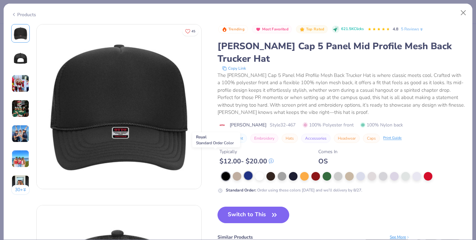
click at [244, 172] on div at bounding box center [248, 176] width 9 height 9
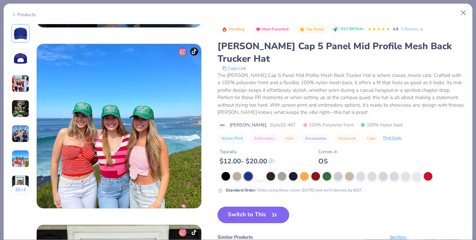
scroll to position [887, 1]
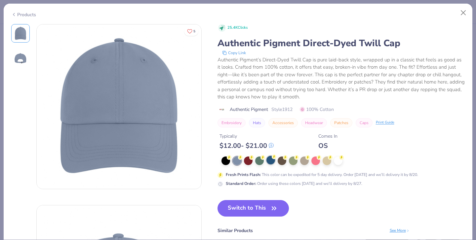
click at [267, 157] on div at bounding box center [271, 160] width 9 height 9
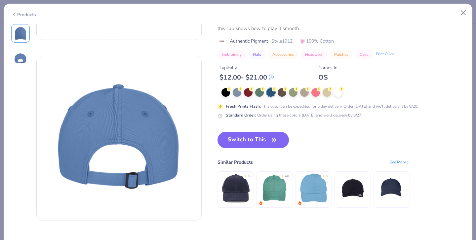
scroll to position [149, 0]
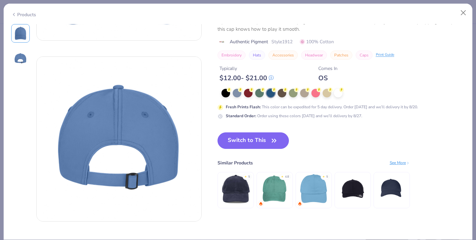
click at [298, 173] on img at bounding box center [313, 188] width 31 height 31
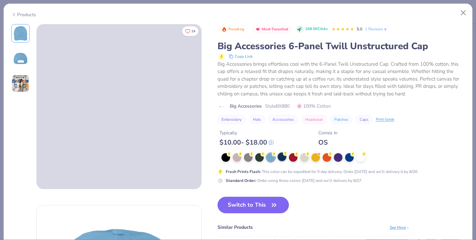
click at [278, 160] on div at bounding box center [282, 157] width 9 height 9
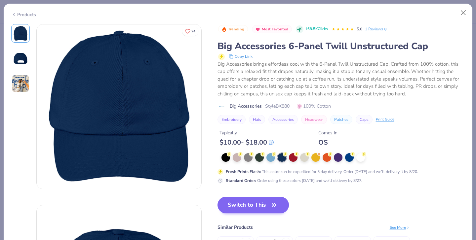
click at [234, 202] on button "Switch to This" at bounding box center [254, 205] width 72 height 17
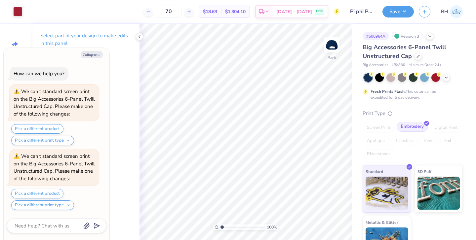
click at [414, 128] on div "Embroidery" at bounding box center [412, 127] width 31 height 10
type textarea "x"
type input "2.80"
type input "1.79"
type textarea "x"
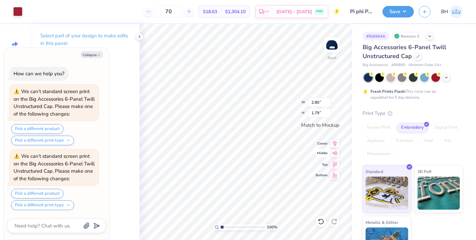
type input "2.58"
type input "1.64"
click at [449, 77] on div at bounding box center [446, 76] width 7 height 7
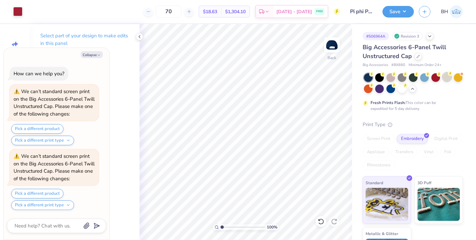
click at [446, 79] on div at bounding box center [447, 77] width 9 height 9
click at [426, 80] on div at bounding box center [424, 77] width 9 height 9
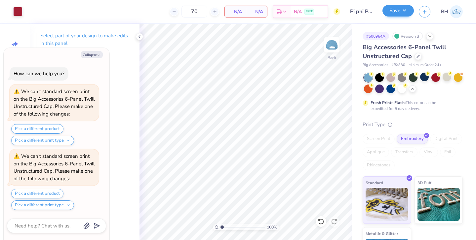
click at [406, 14] on button "Save" at bounding box center [398, 11] width 31 height 12
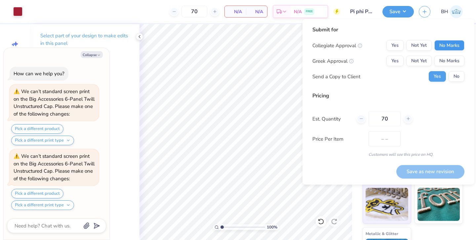
click at [450, 45] on button "No Marks" at bounding box center [450, 45] width 30 height 11
click at [400, 61] on button "Yes" at bounding box center [395, 61] width 17 height 11
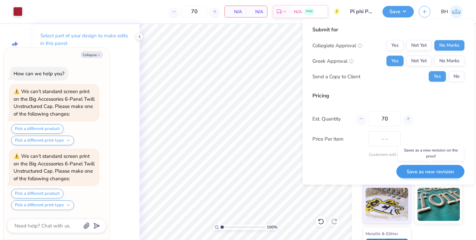
click at [421, 175] on button "Save as new revision" at bounding box center [431, 172] width 68 height 14
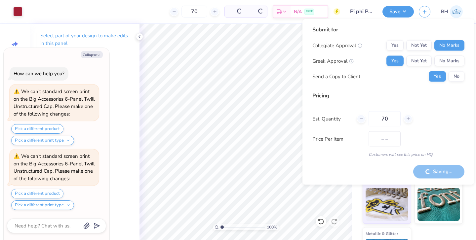
type textarea "x"
type input "$NaN"
